Goal: Task Accomplishment & Management: Use online tool/utility

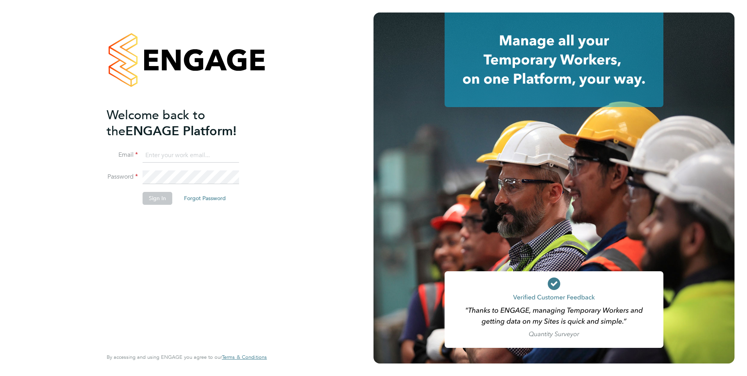
type input "[PERSON_NAME][EMAIL_ADDRESS][PERSON_NAME][DOMAIN_NAME]"
click at [155, 199] on button "Sign In" at bounding box center [158, 198] width 30 height 12
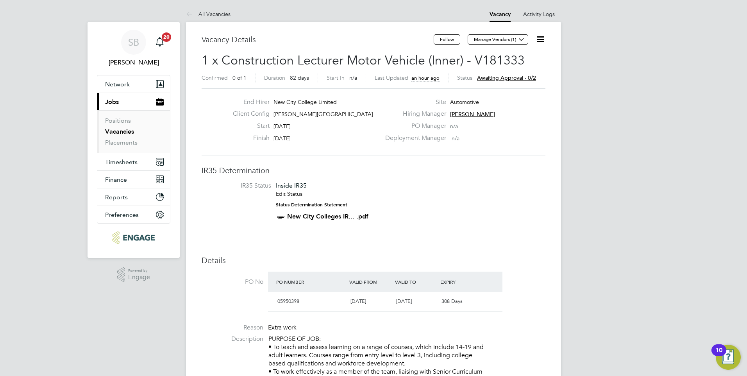
click at [515, 76] on span "Awaiting approval - 0/2" at bounding box center [506, 77] width 59 height 7
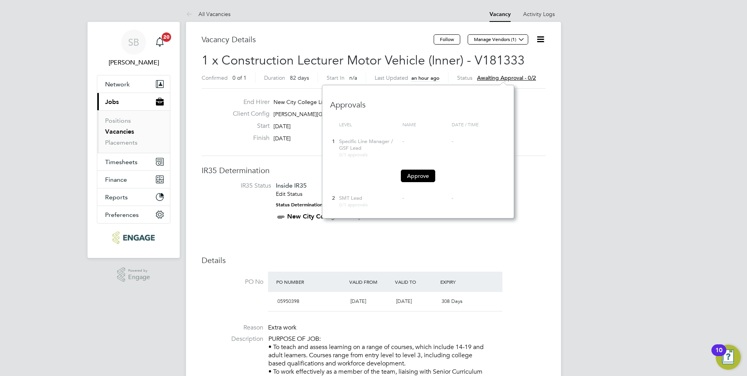
scroll to position [133, 192]
click at [409, 176] on button "Approve" at bounding box center [418, 175] width 34 height 12
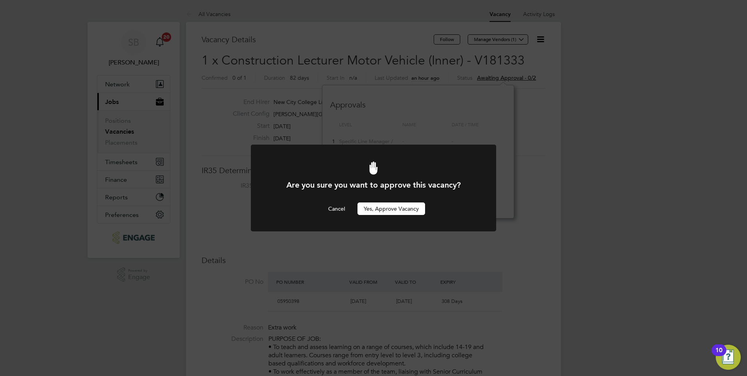
click at [378, 207] on button "Yes, Approve Vacancy" at bounding box center [391, 208] width 68 height 12
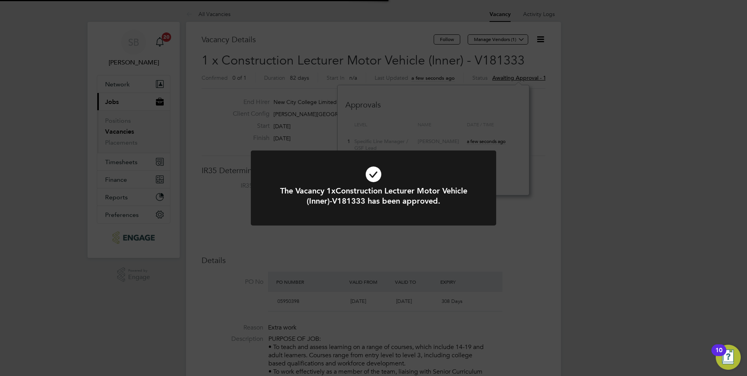
scroll to position [23, 55]
